Goal: Navigation & Orientation: Find specific page/section

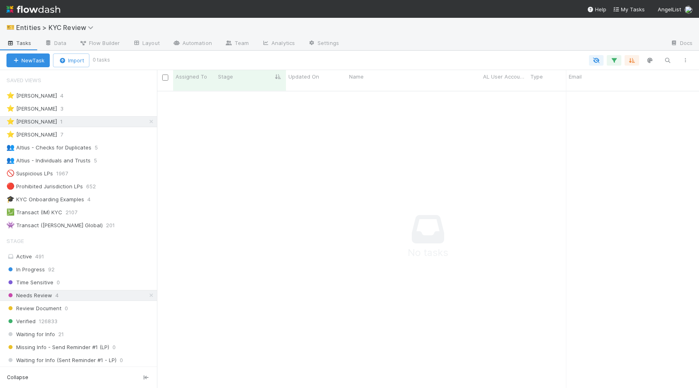
scroll to position [0, 0]
click at [100, 255] on div "Active 491" at bounding box center [80, 256] width 149 height 10
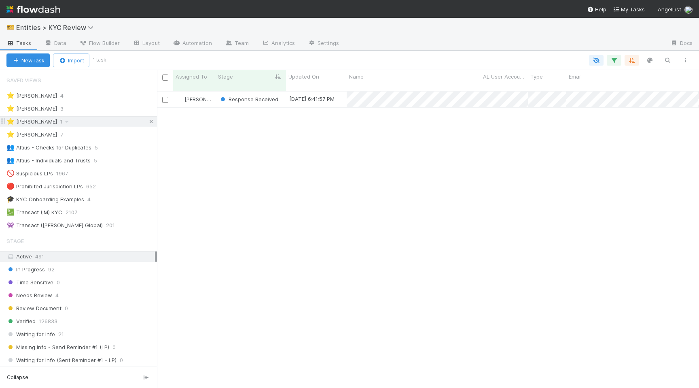
scroll to position [303, 542]
click at [150, 120] on icon at bounding box center [151, 121] width 8 height 5
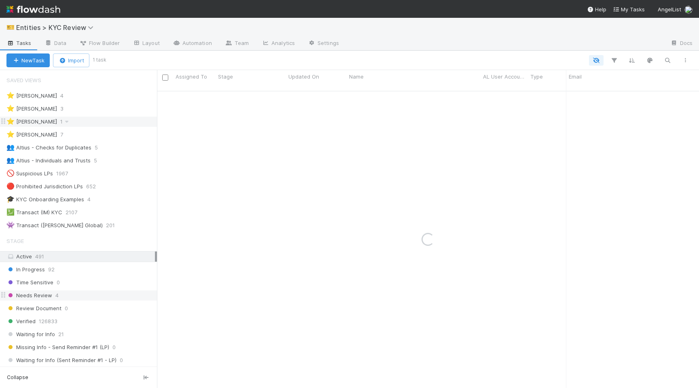
click at [130, 297] on div "Needs Review 4" at bounding box center [81, 295] width 151 height 10
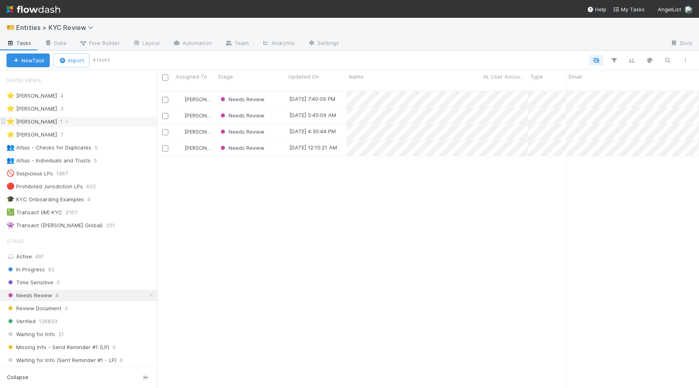
scroll to position [303, 542]
click at [107, 123] on div "⭐ Madison Stomberg 1" at bounding box center [81, 122] width 151 height 10
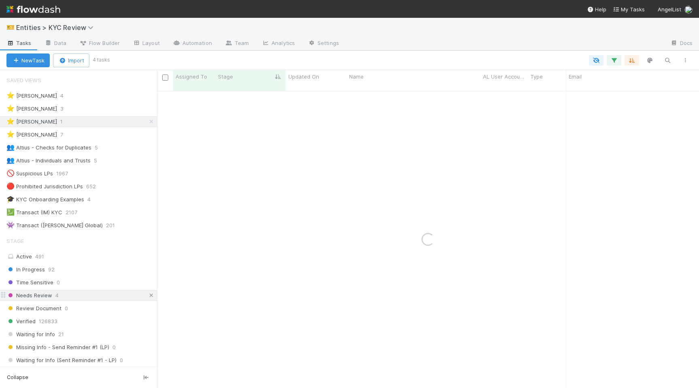
click at [150, 298] on icon at bounding box center [151, 295] width 8 height 5
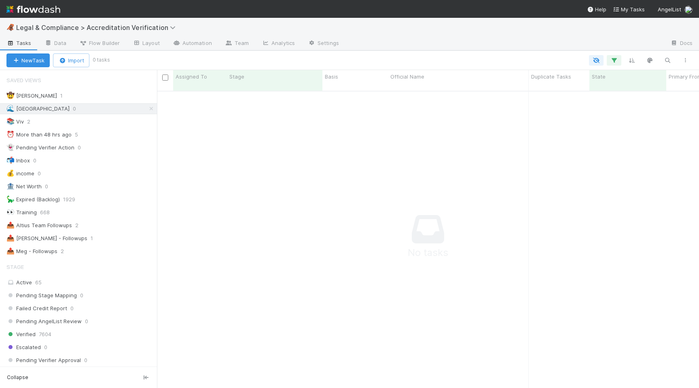
scroll to position [303, 542]
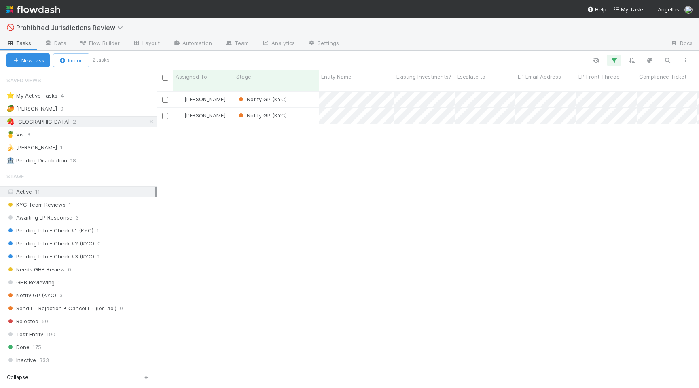
scroll to position [303, 542]
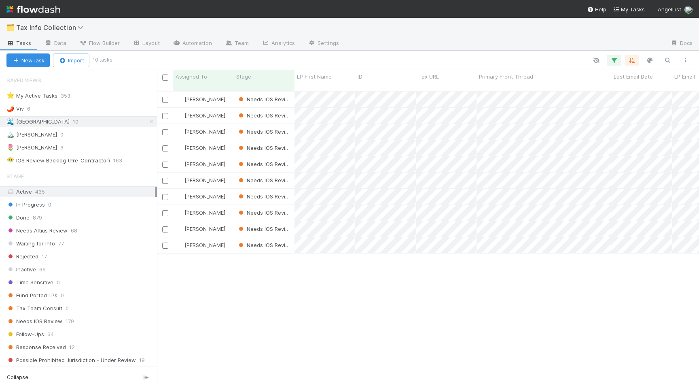
scroll to position [303, 542]
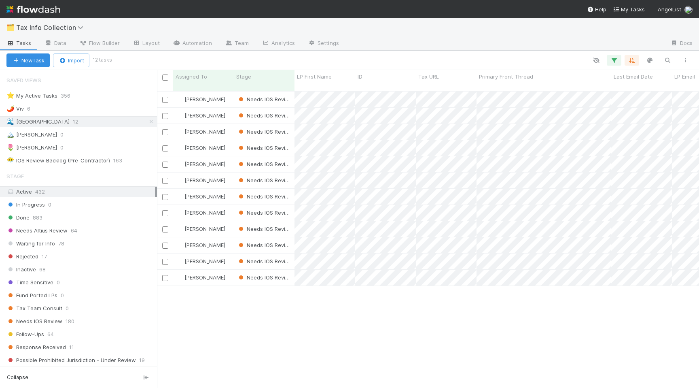
scroll to position [0, 0]
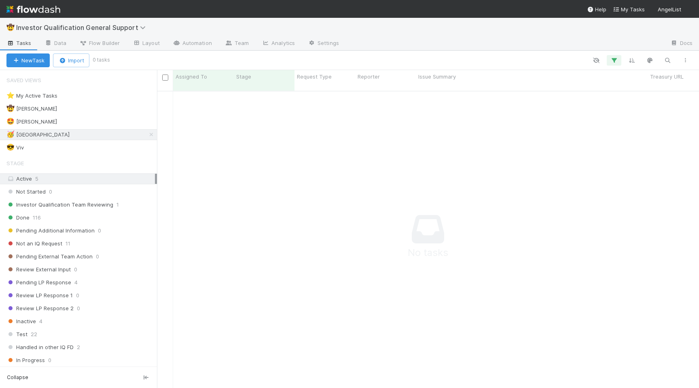
scroll to position [303, 542]
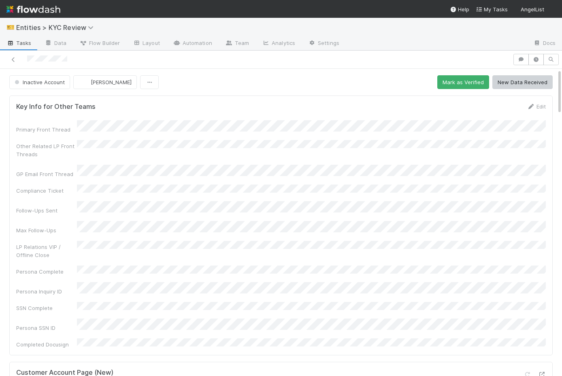
scroll to position [286, 0]
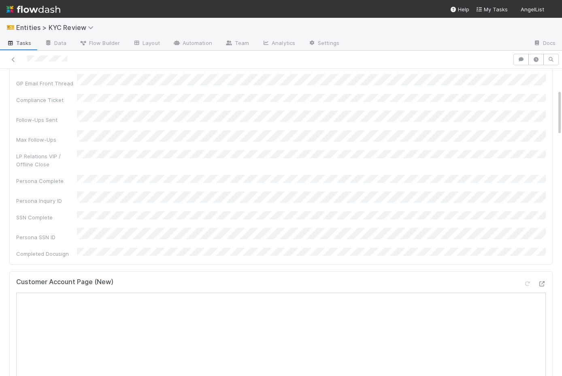
scroll to position [164, 0]
